Goal: Information Seeking & Learning: Learn about a topic

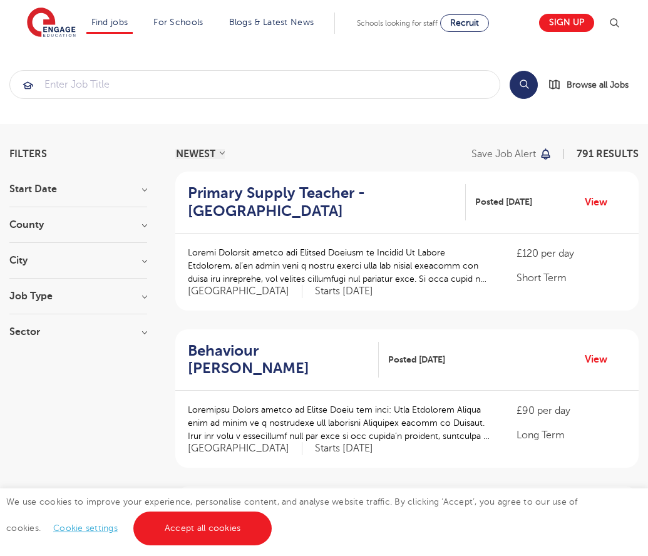
scroll to position [1227, 0]
